Goal: Transaction & Acquisition: Subscribe to service/newsletter

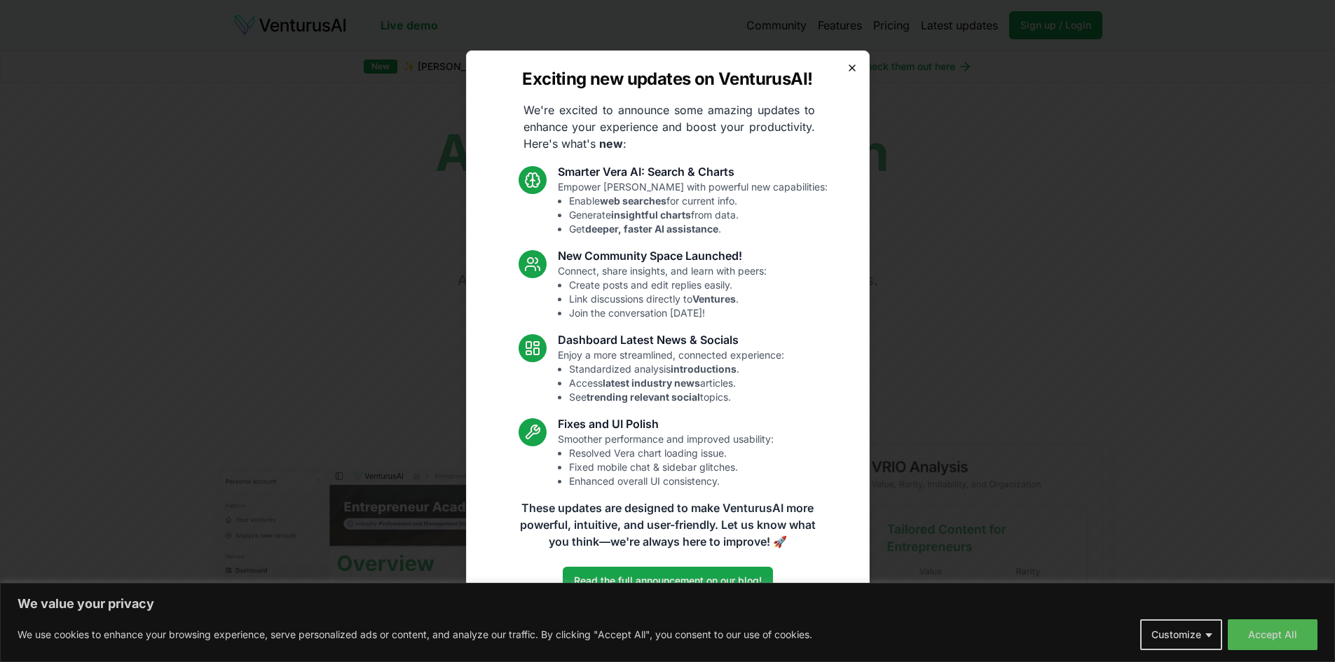
click at [853, 69] on icon "button" at bounding box center [852, 68] width 6 height 6
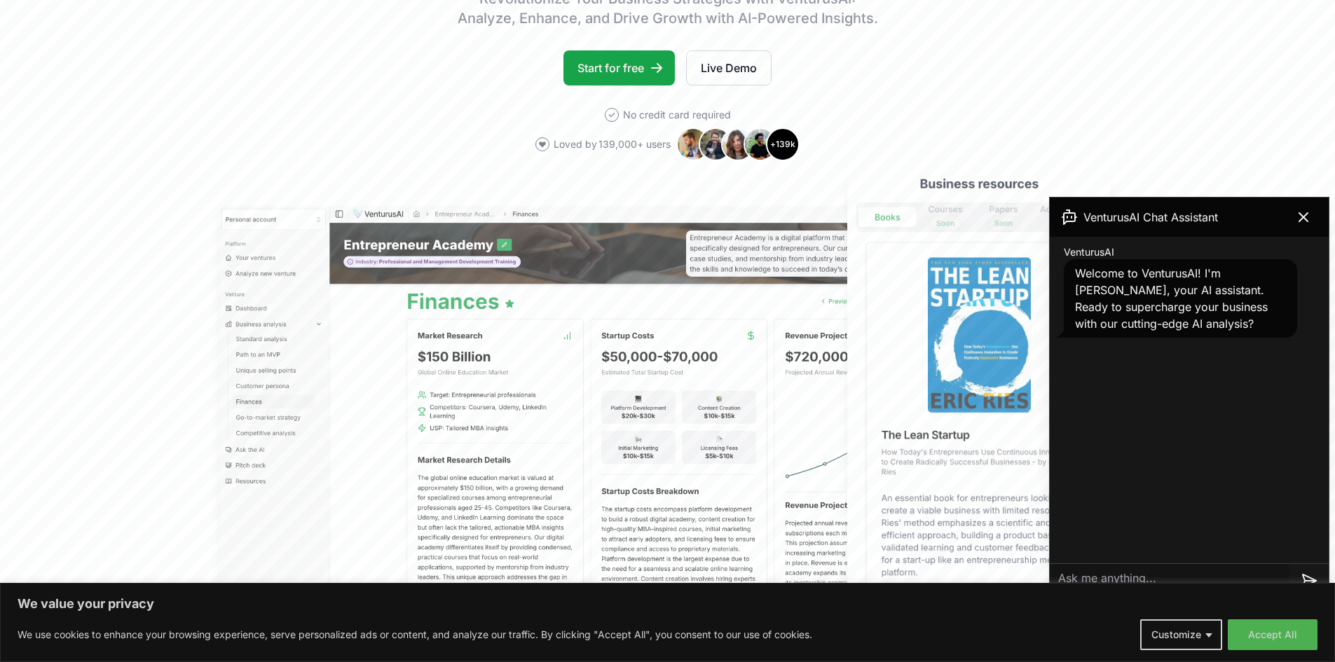
scroll to position [280, 0]
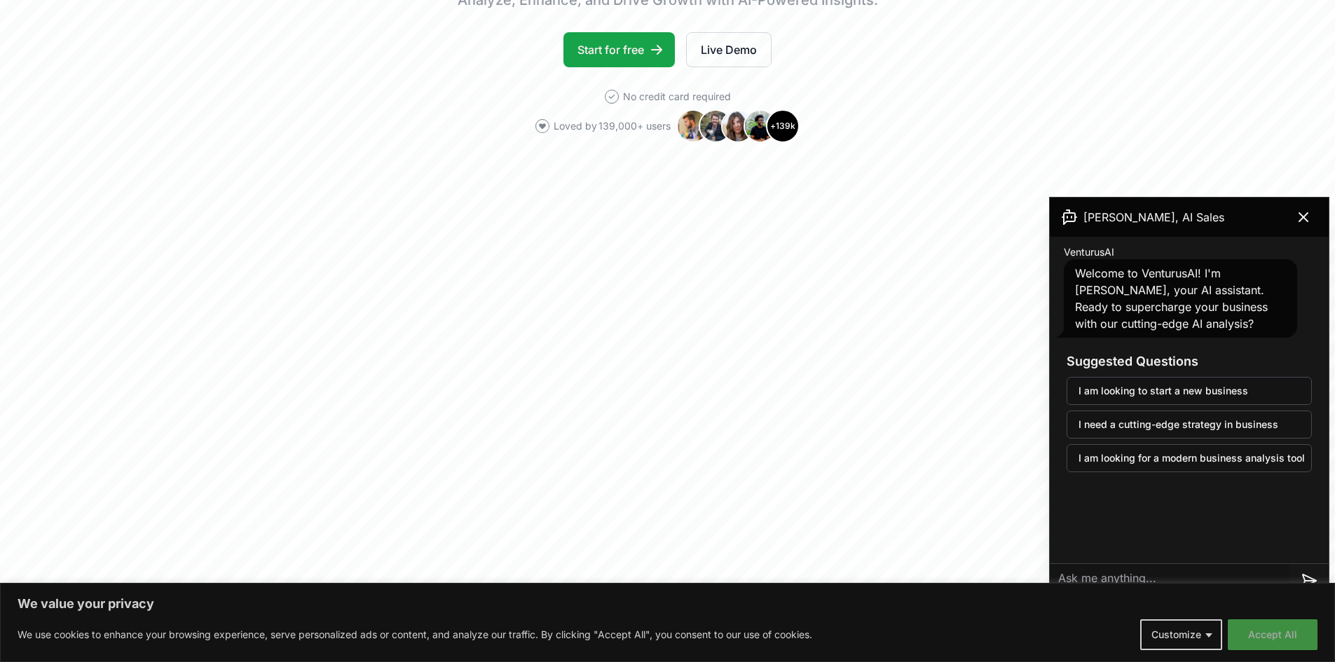
click at [1276, 637] on button "Accept All" at bounding box center [1273, 635] width 90 height 31
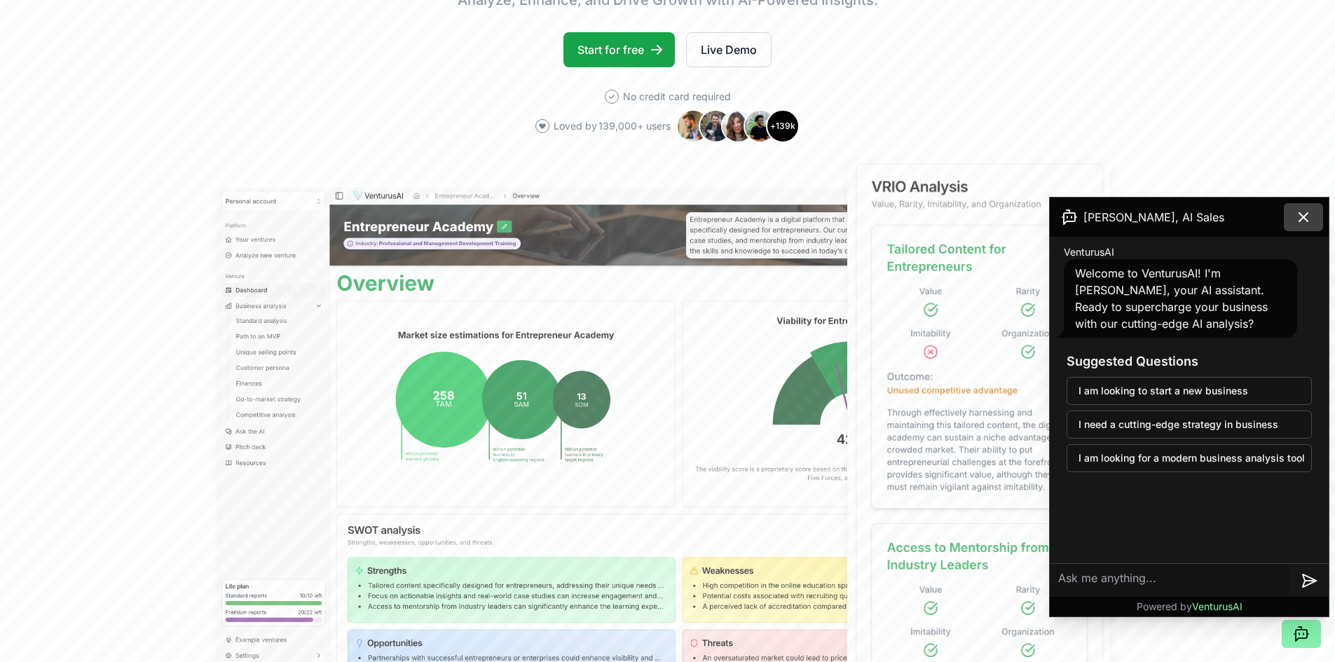
click at [1303, 218] on icon at bounding box center [1303, 217] width 8 height 8
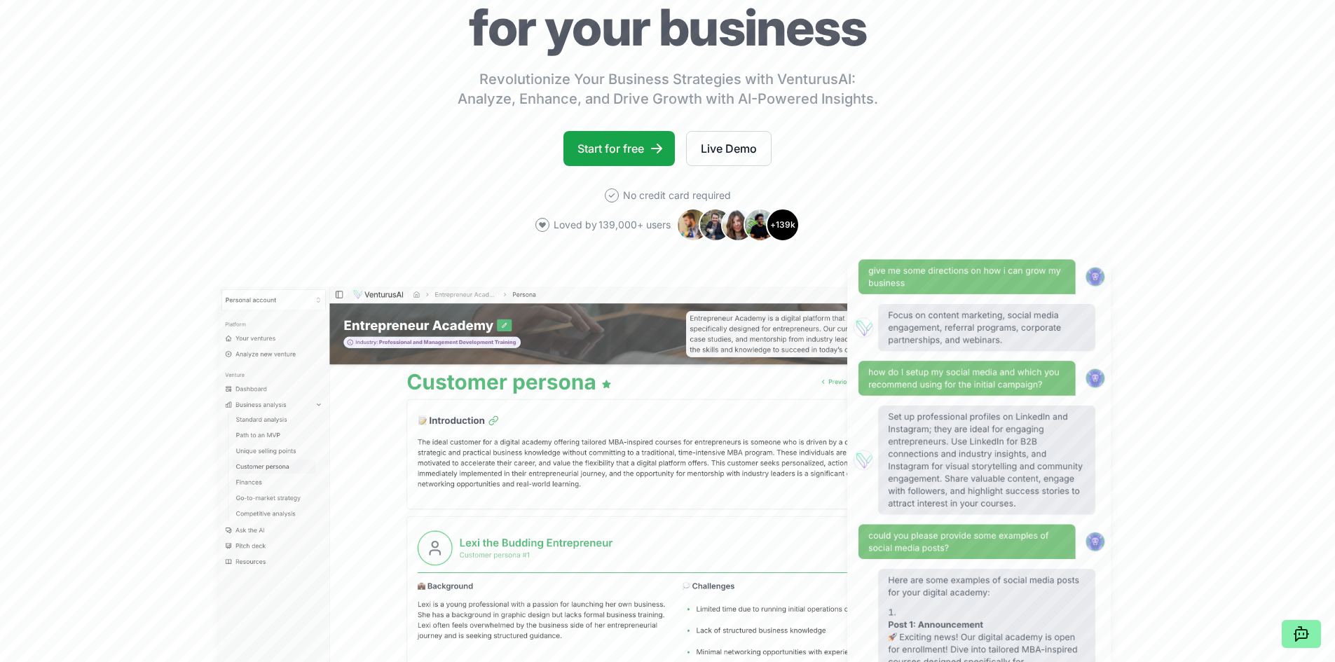
scroll to position [0, 0]
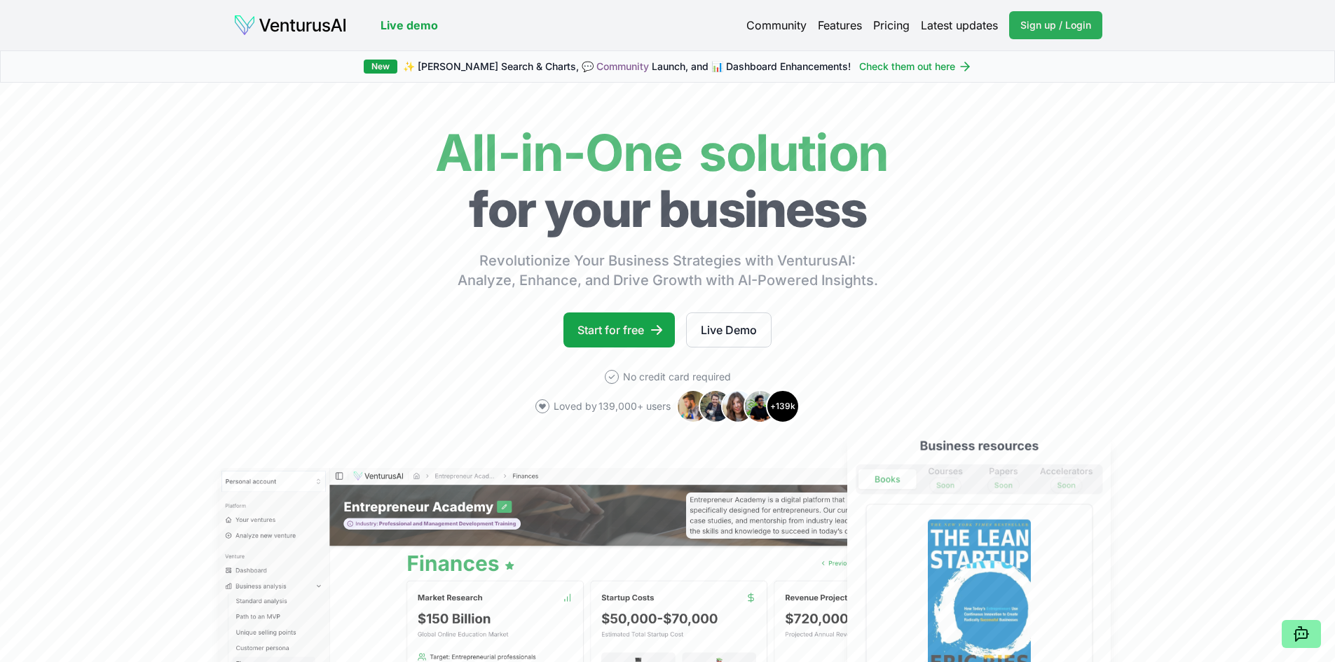
click at [1058, 26] on span "Sign up / Login" at bounding box center [1056, 25] width 71 height 14
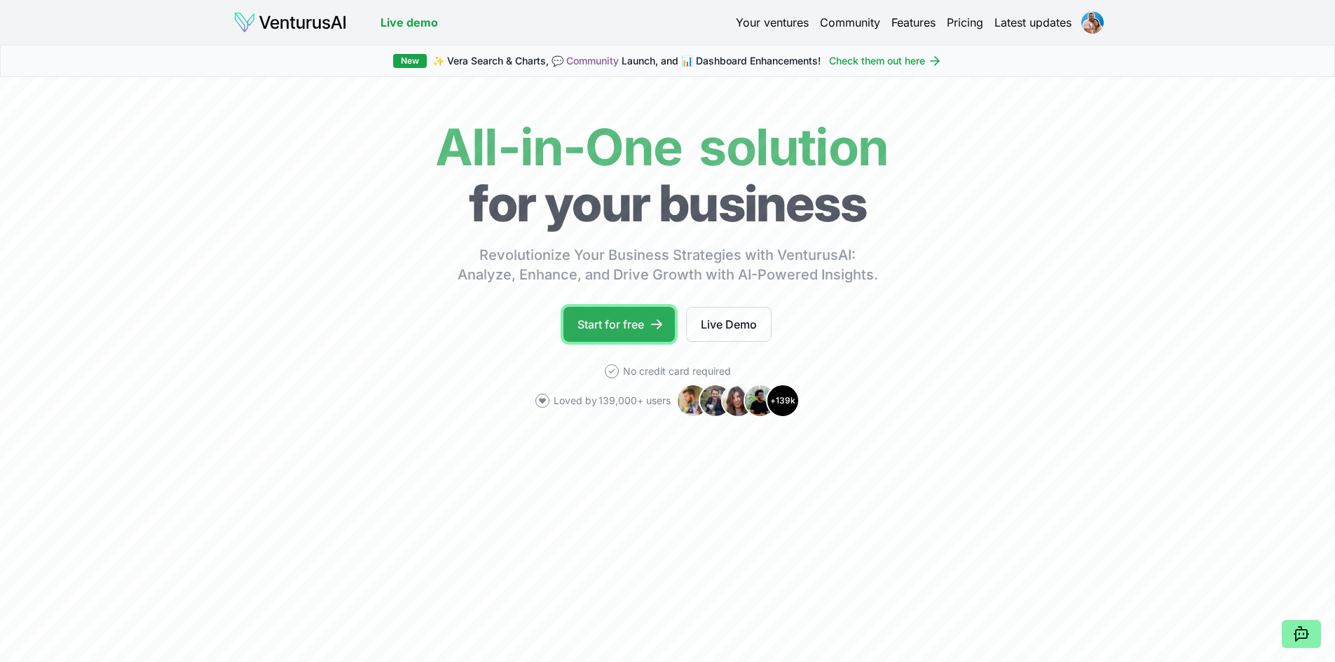
click at [605, 326] on link "Start for free" at bounding box center [619, 324] width 111 height 35
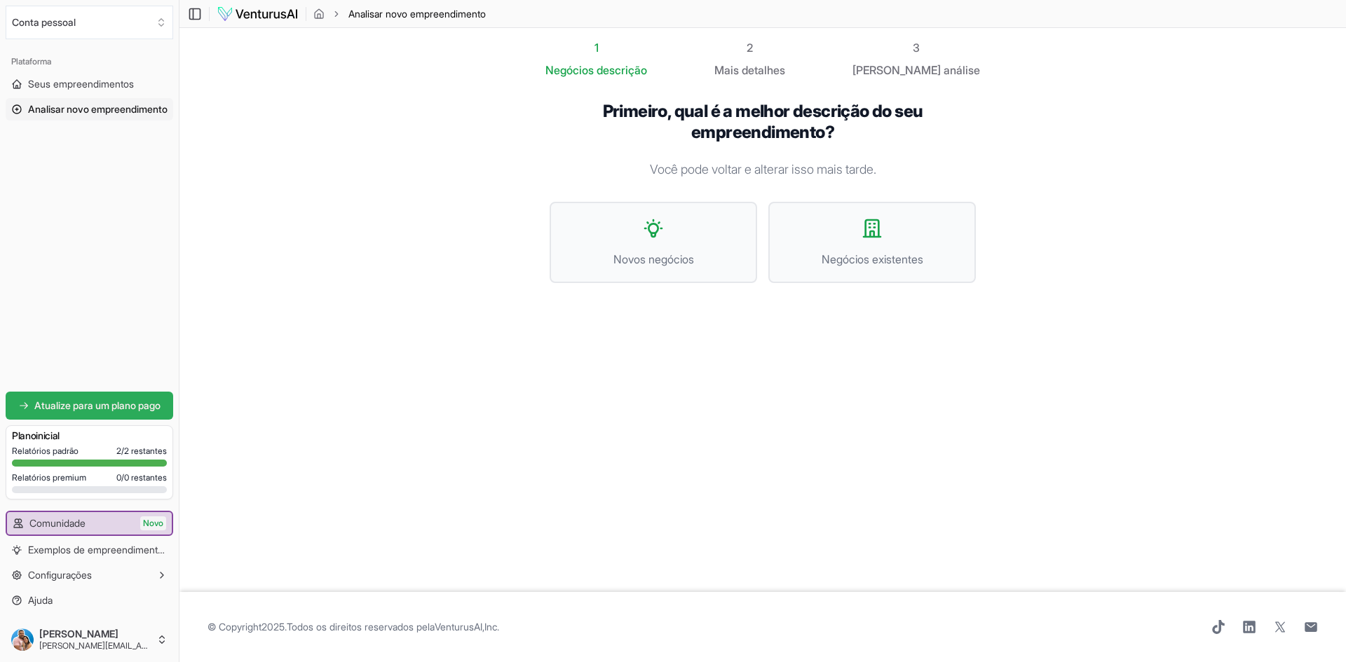
click at [76, 402] on font "Atualize para um plano pago" at bounding box center [97, 406] width 126 height 12
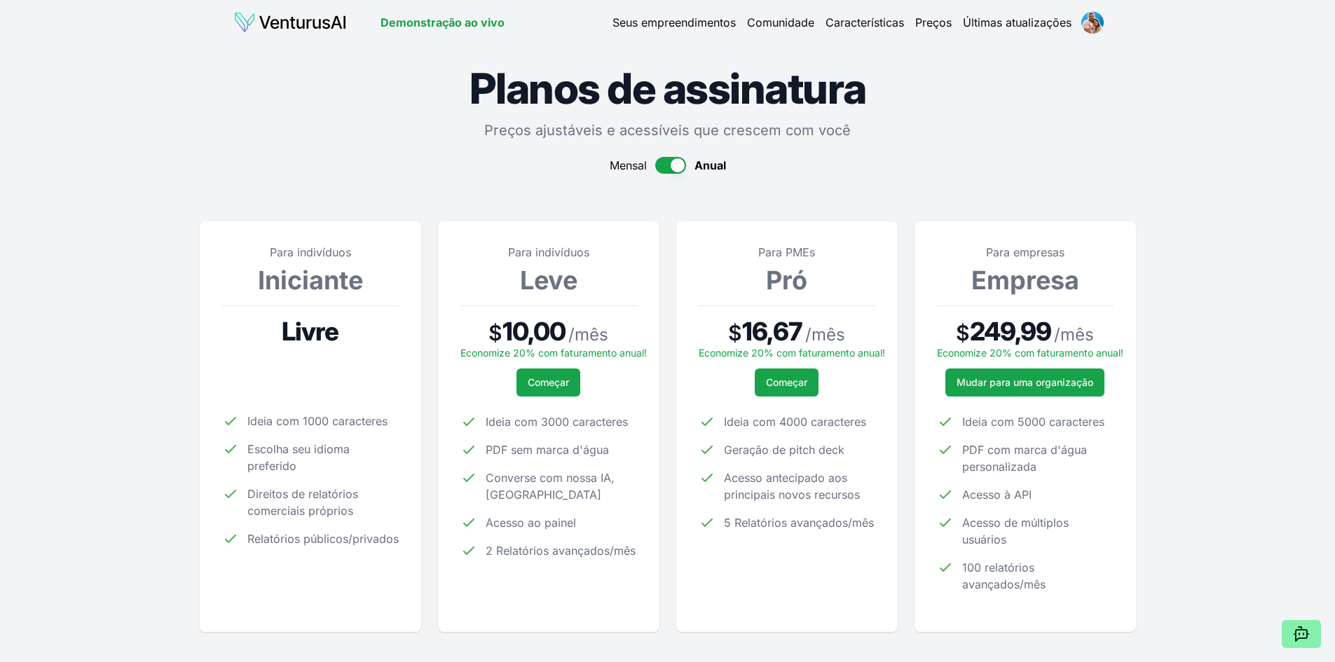
click at [672, 168] on button "button" at bounding box center [670, 165] width 31 height 17
